Goal: Transaction & Acquisition: Purchase product/service

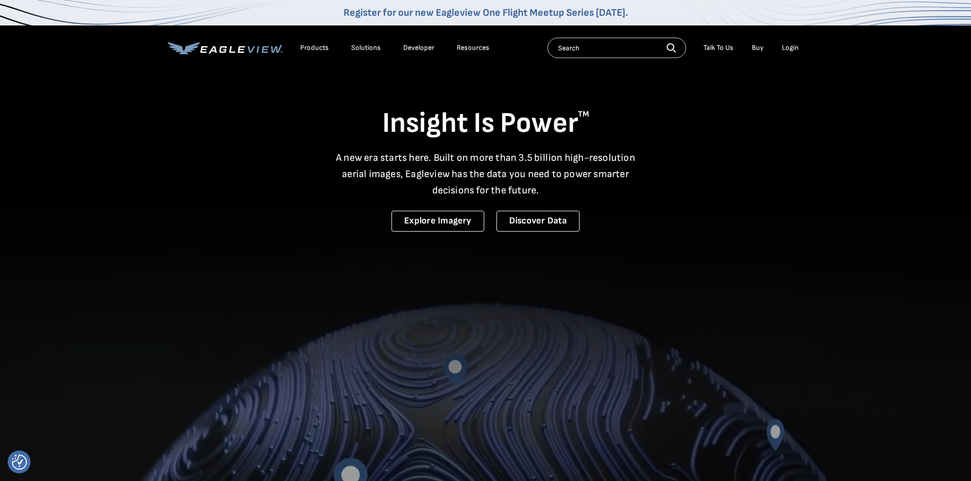
click at [786, 47] on div "Login" at bounding box center [790, 47] width 17 height 9
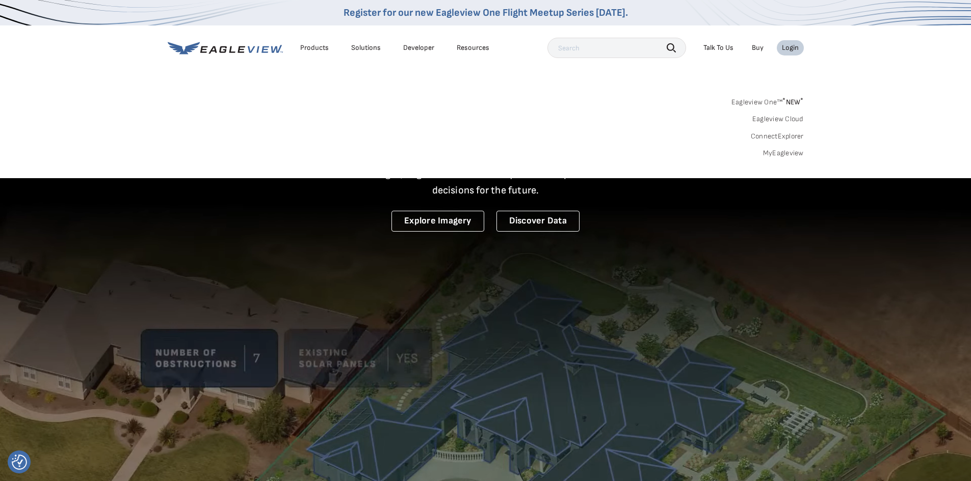
click at [788, 153] on link "MyEagleview" at bounding box center [783, 153] width 41 height 9
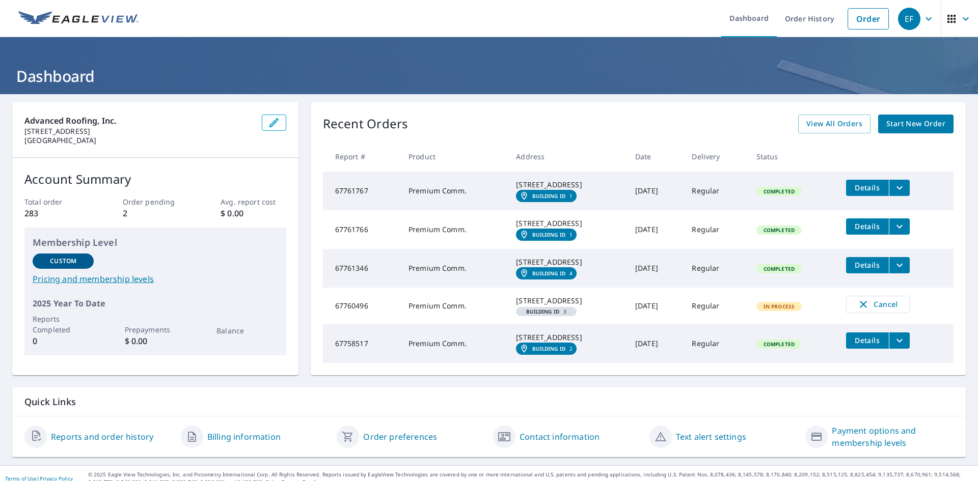
click at [900, 126] on span "Start New Order" at bounding box center [916, 124] width 59 height 13
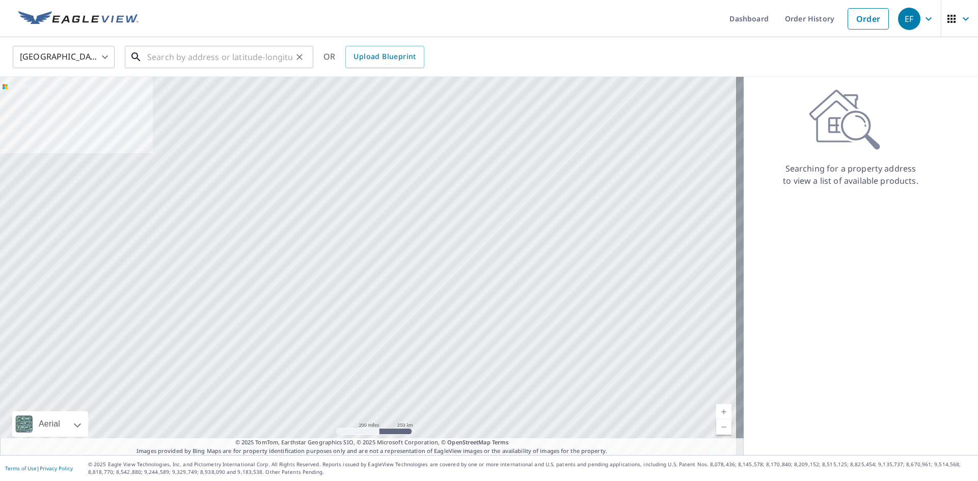
click at [233, 60] on input "text" at bounding box center [219, 57] width 145 height 29
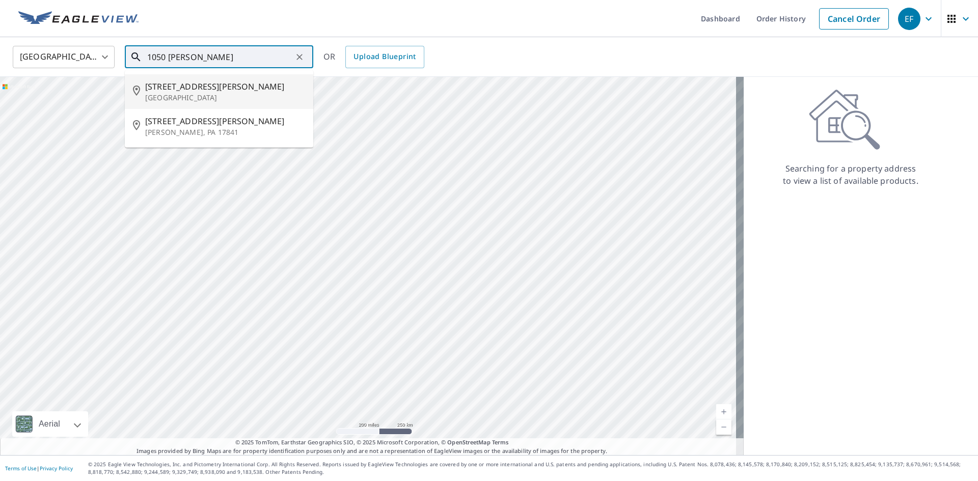
click at [247, 91] on span "[STREET_ADDRESS][PERSON_NAME]" at bounding box center [225, 87] width 160 height 12
type input "[STREET_ADDRESS][PERSON_NAME]"
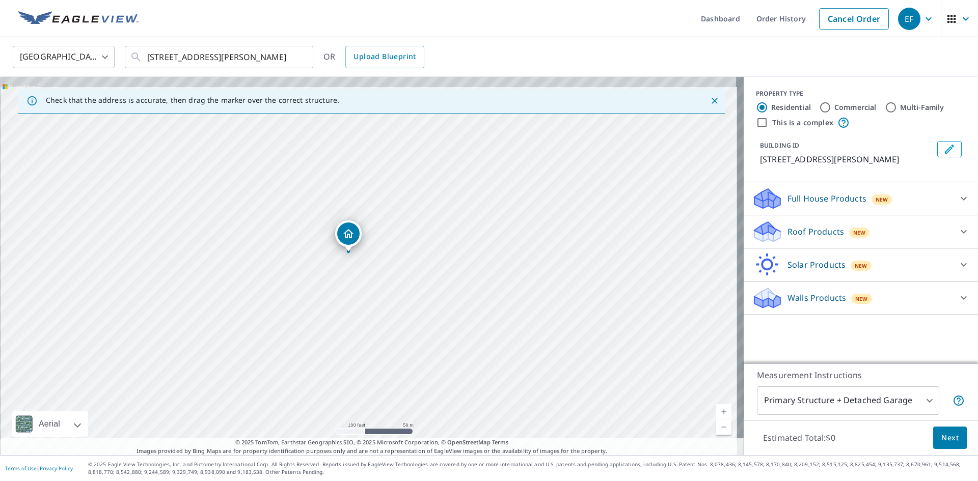
drag, startPoint x: 367, startPoint y: 275, endPoint x: 365, endPoint y: 315, distance: 40.3
click at [365, 315] on div "[STREET_ADDRESS][PERSON_NAME]" at bounding box center [372, 266] width 744 height 379
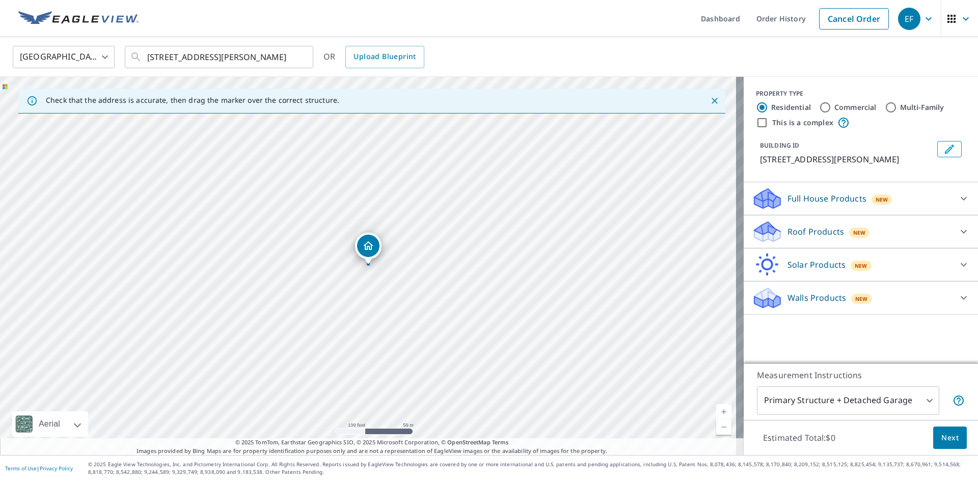
click at [822, 105] on input "Commercial" at bounding box center [825, 107] width 12 height 12
radio input "true"
type input "4"
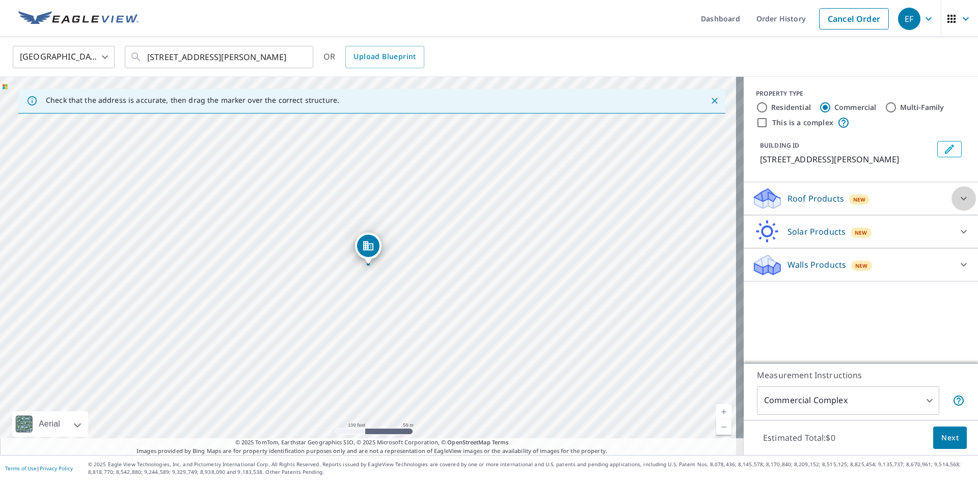
click at [959, 205] on icon at bounding box center [964, 199] width 12 height 12
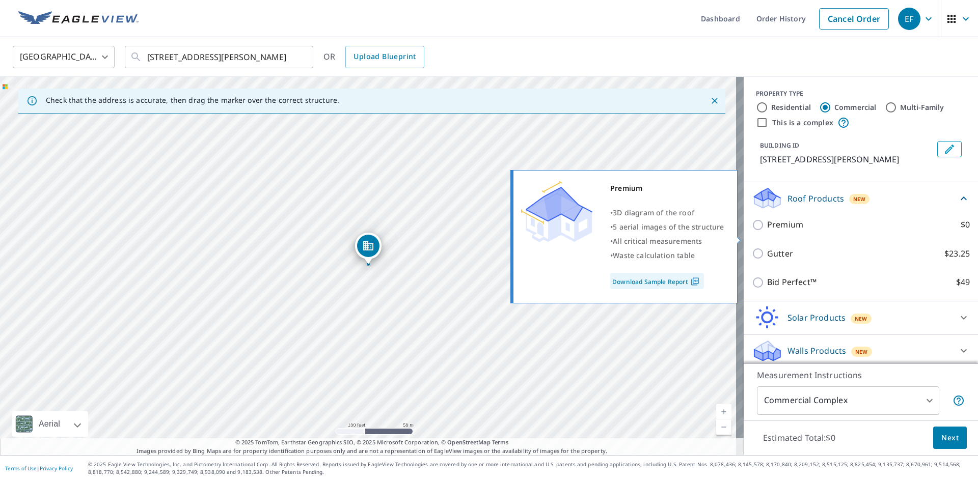
click at [753, 231] on input "Premium $0" at bounding box center [759, 225] width 15 height 12
checkbox input "true"
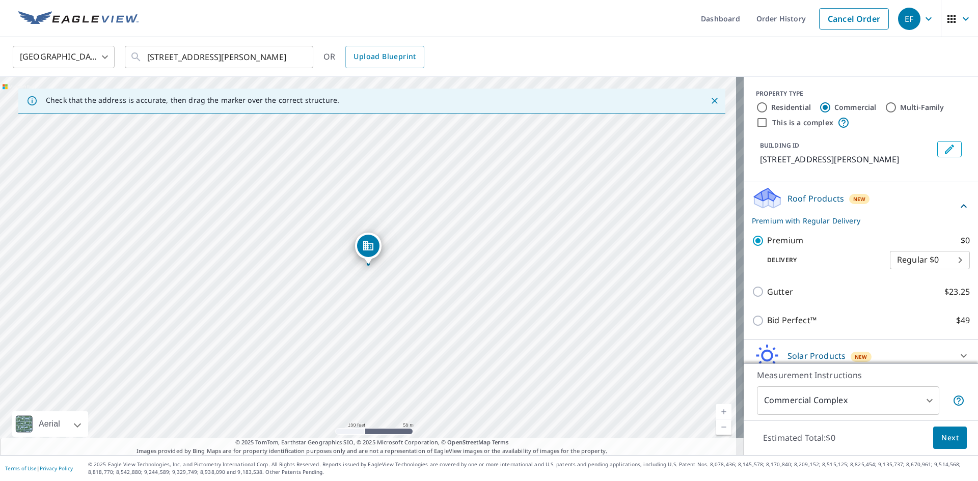
click at [942, 436] on span "Next" at bounding box center [950, 438] width 17 height 13
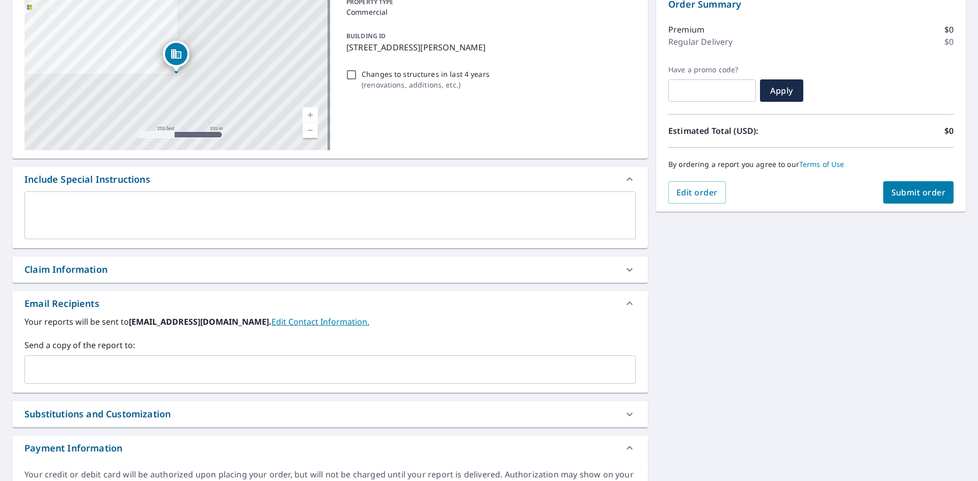
scroll to position [153, 0]
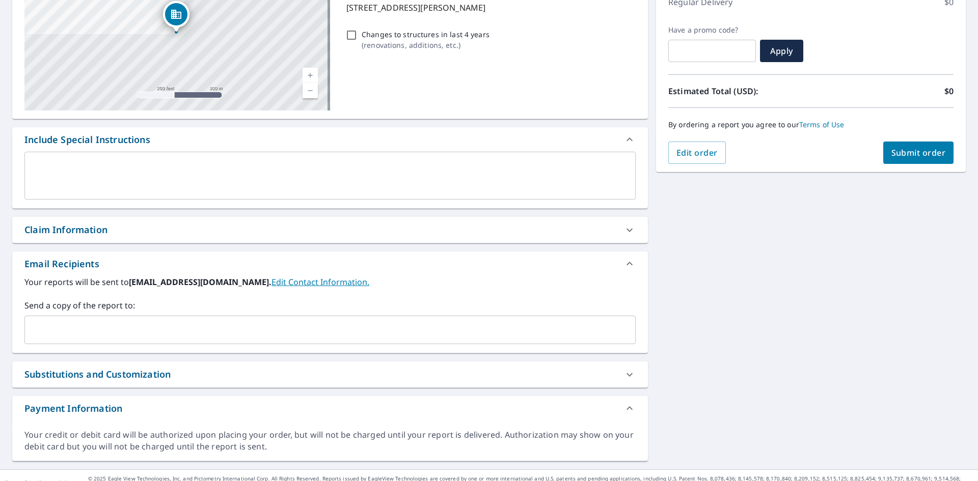
click at [625, 230] on icon at bounding box center [630, 230] width 12 height 12
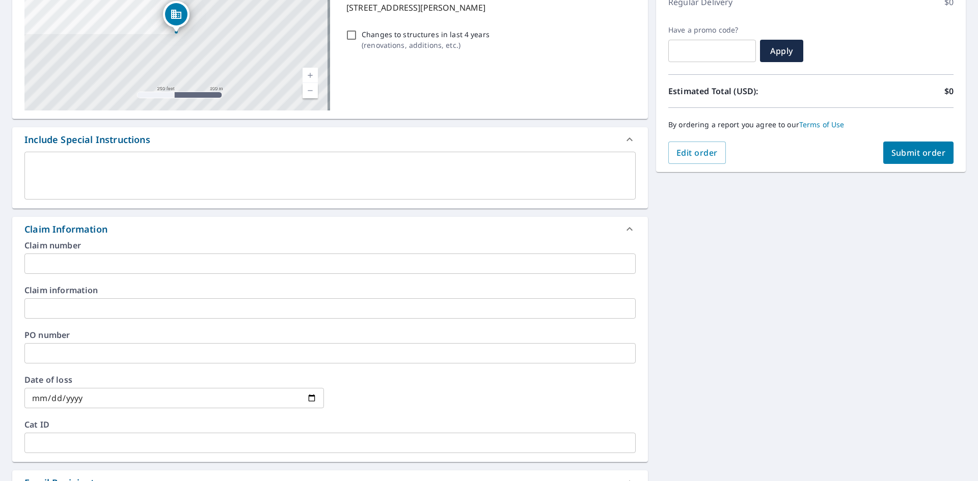
click at [73, 311] on input "text" at bounding box center [329, 309] width 611 height 20
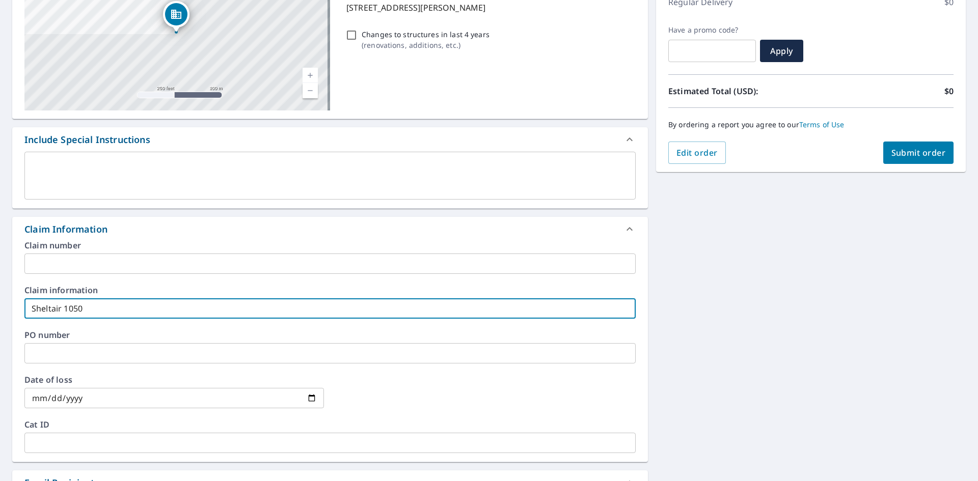
type input "Sheltair 1050"
click at [920, 154] on span "Submit order" at bounding box center [919, 152] width 55 height 11
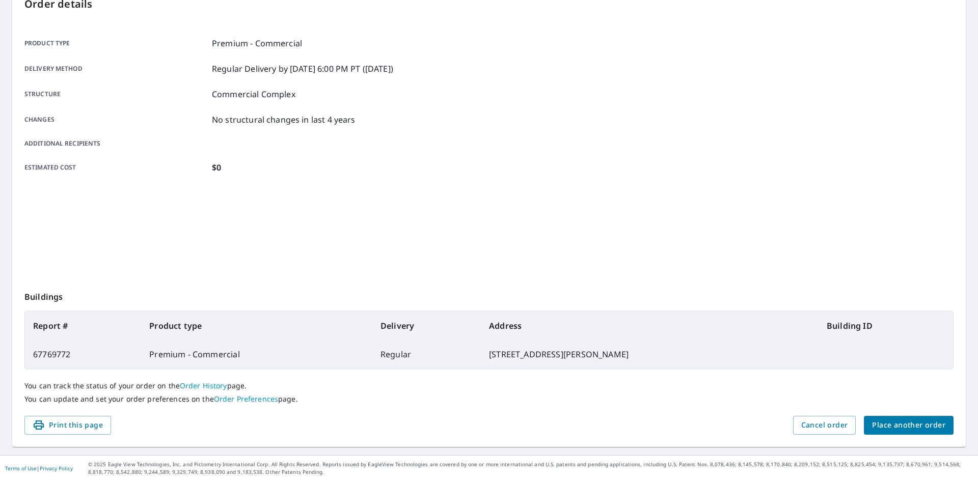
scroll to position [118, 0]
